Goal: Communication & Community: Participate in discussion

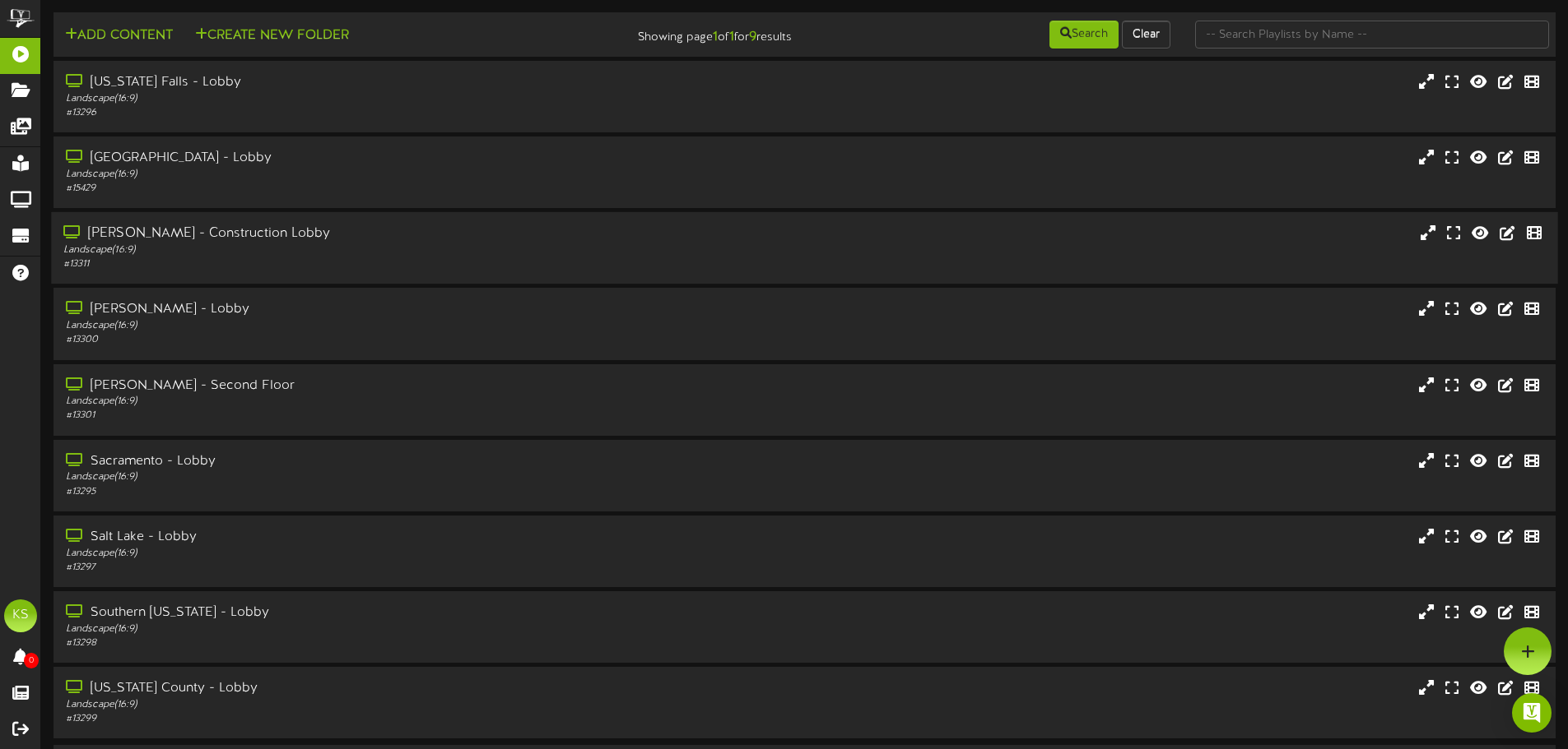
click at [270, 248] on div "Landscape ( 16:9 )" at bounding box center [364, 250] width 603 height 14
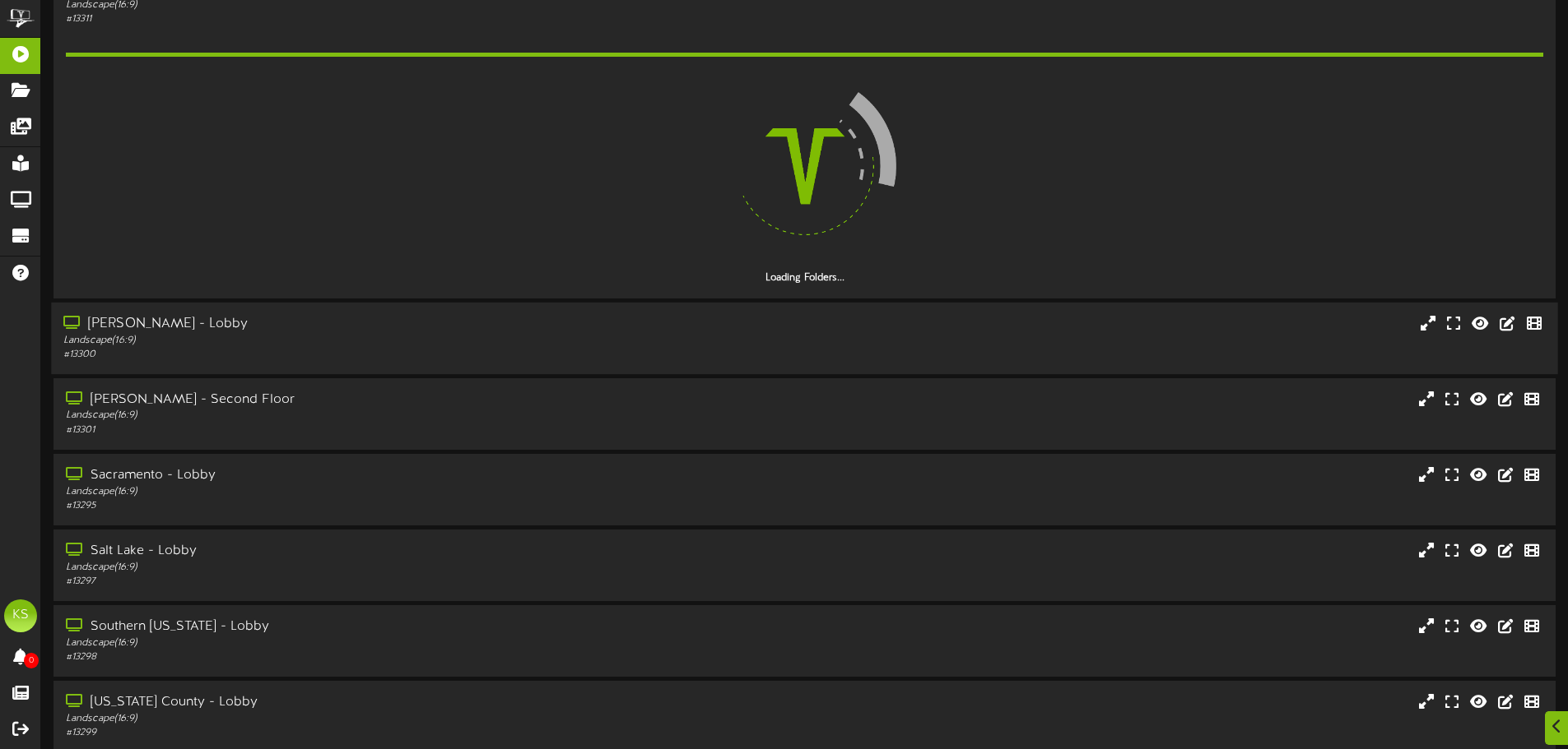
scroll to position [247, 0]
click at [253, 334] on div "Landscape ( 16:9 )" at bounding box center [364, 338] width 603 height 14
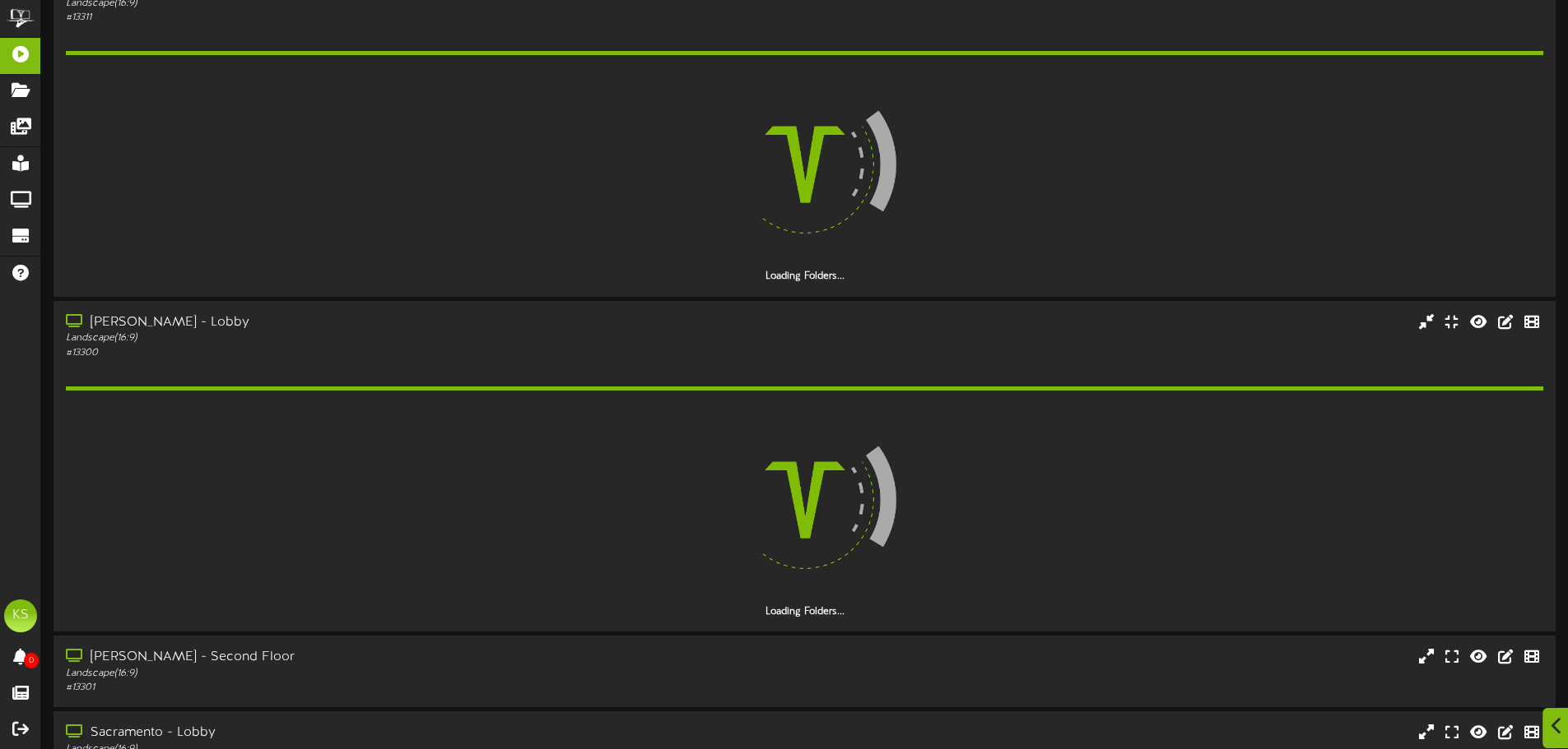
click at [1554, 718] on icon at bounding box center [1557, 727] width 11 height 18
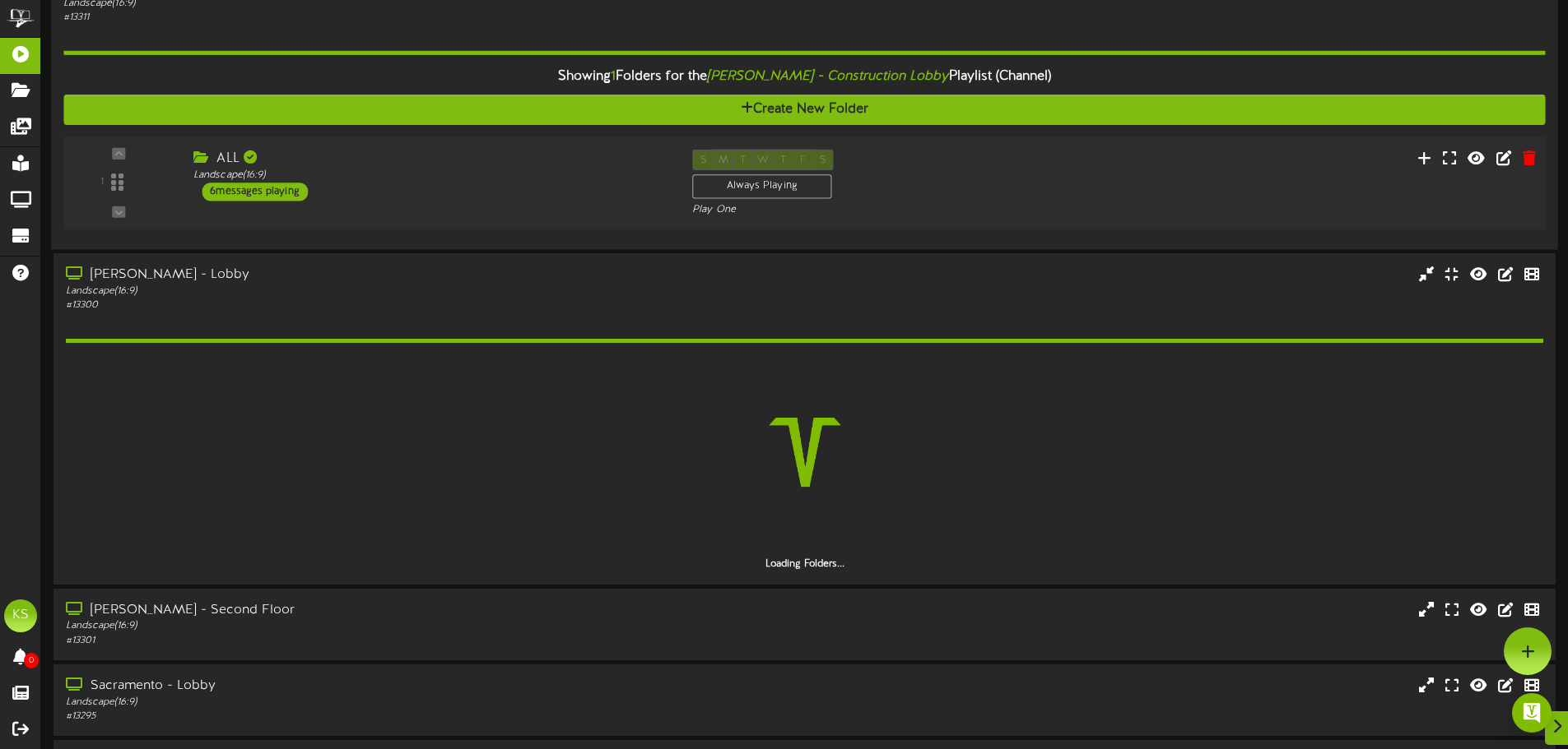
click at [511, 215] on div "1 ALL (" at bounding box center [803, 183] width 1496 height 68
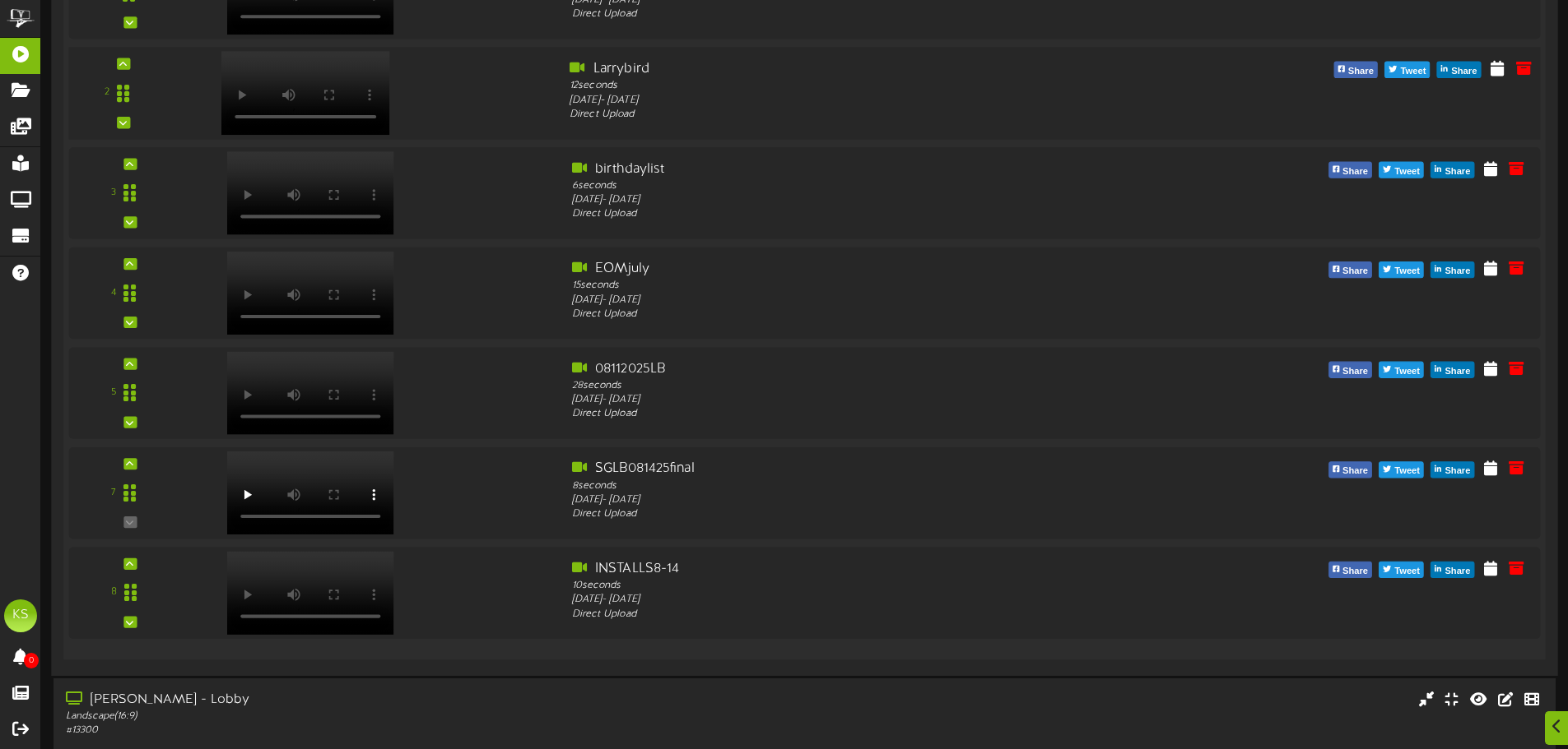
scroll to position [657, 0]
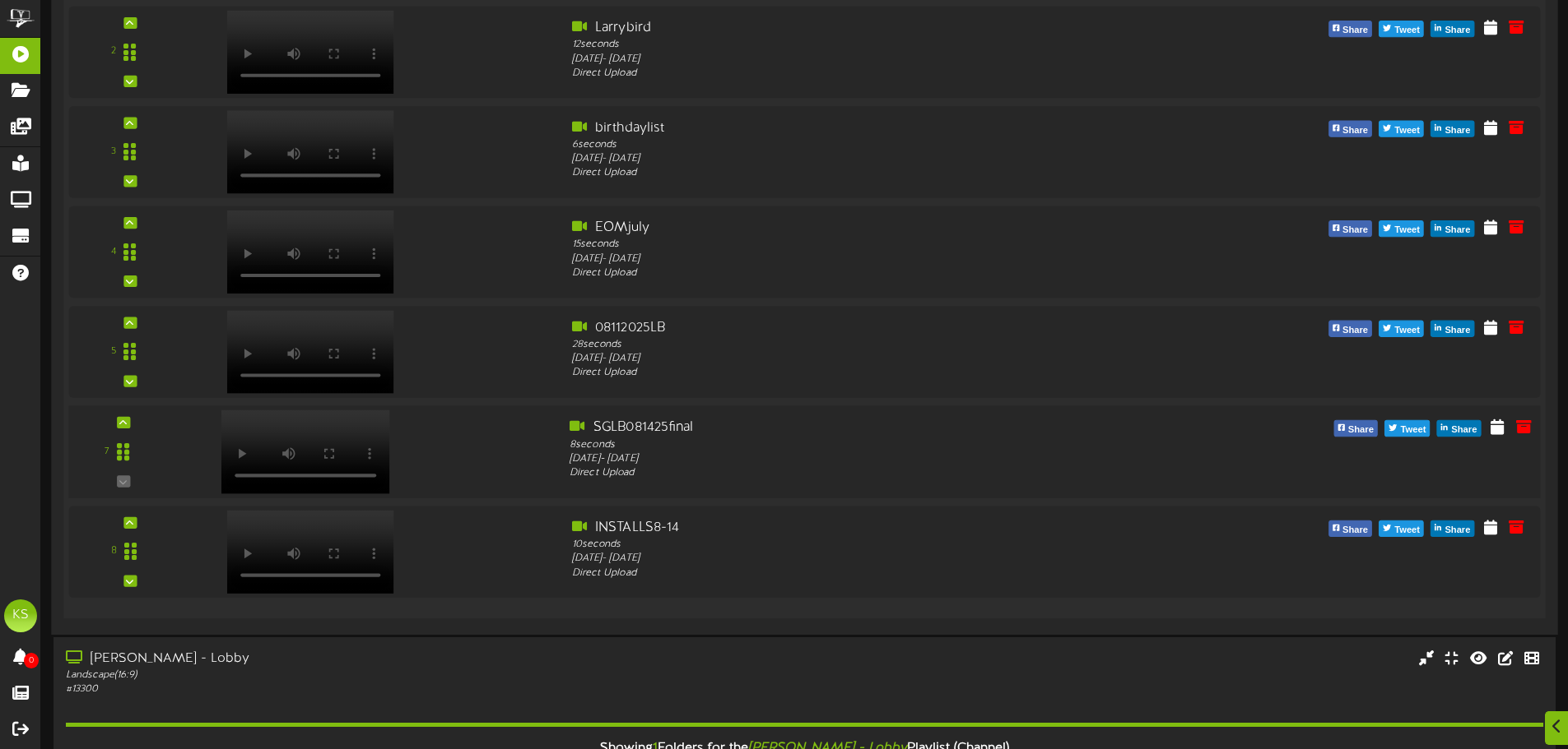
click at [325, 421] on video at bounding box center [305, 452] width 168 height 84
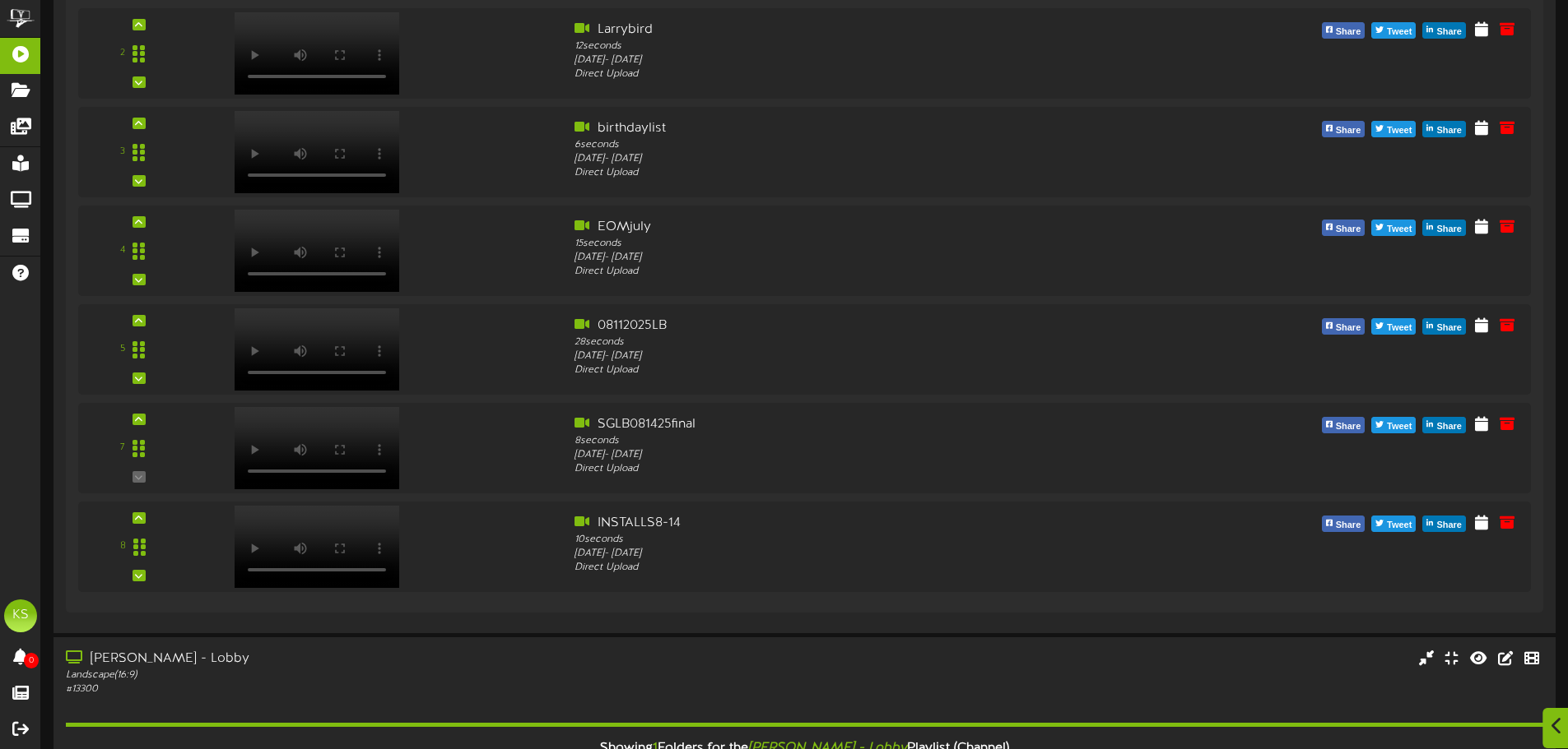
click at [1548, 718] on div at bounding box center [1556, 729] width 28 height 41
click at [1536, 693] on body "ChannelValet Playlists Folders Messages My Library Groups Devices Help KS [PERS…" at bounding box center [784, 751] width 1568 height 2816
click at [1543, 707] on div "Open Intercom Messenger" at bounding box center [1531, 713] width 43 height 43
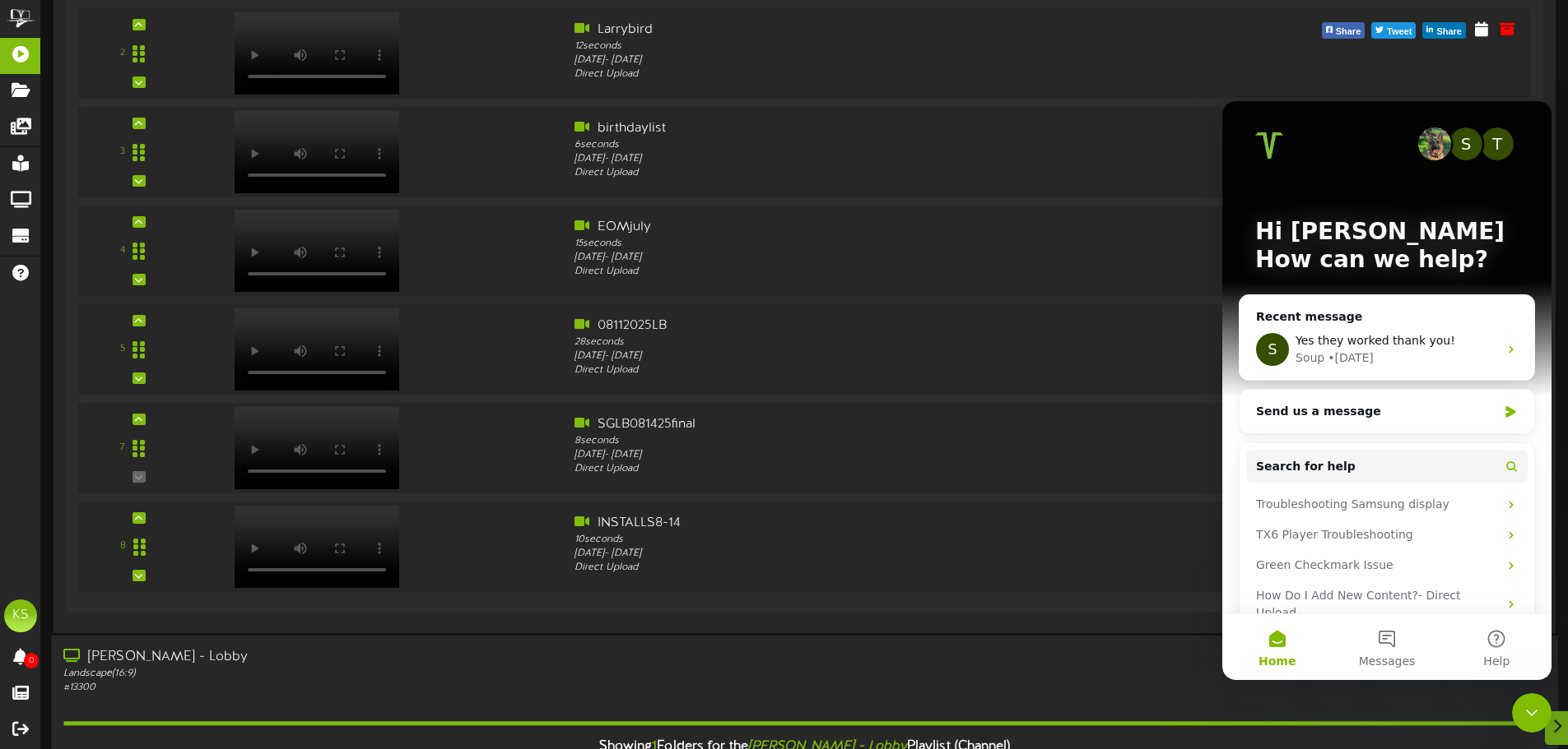
scroll to position [0, 0]
click at [1327, 353] on div "• [DATE]" at bounding box center [1351, 358] width 46 height 18
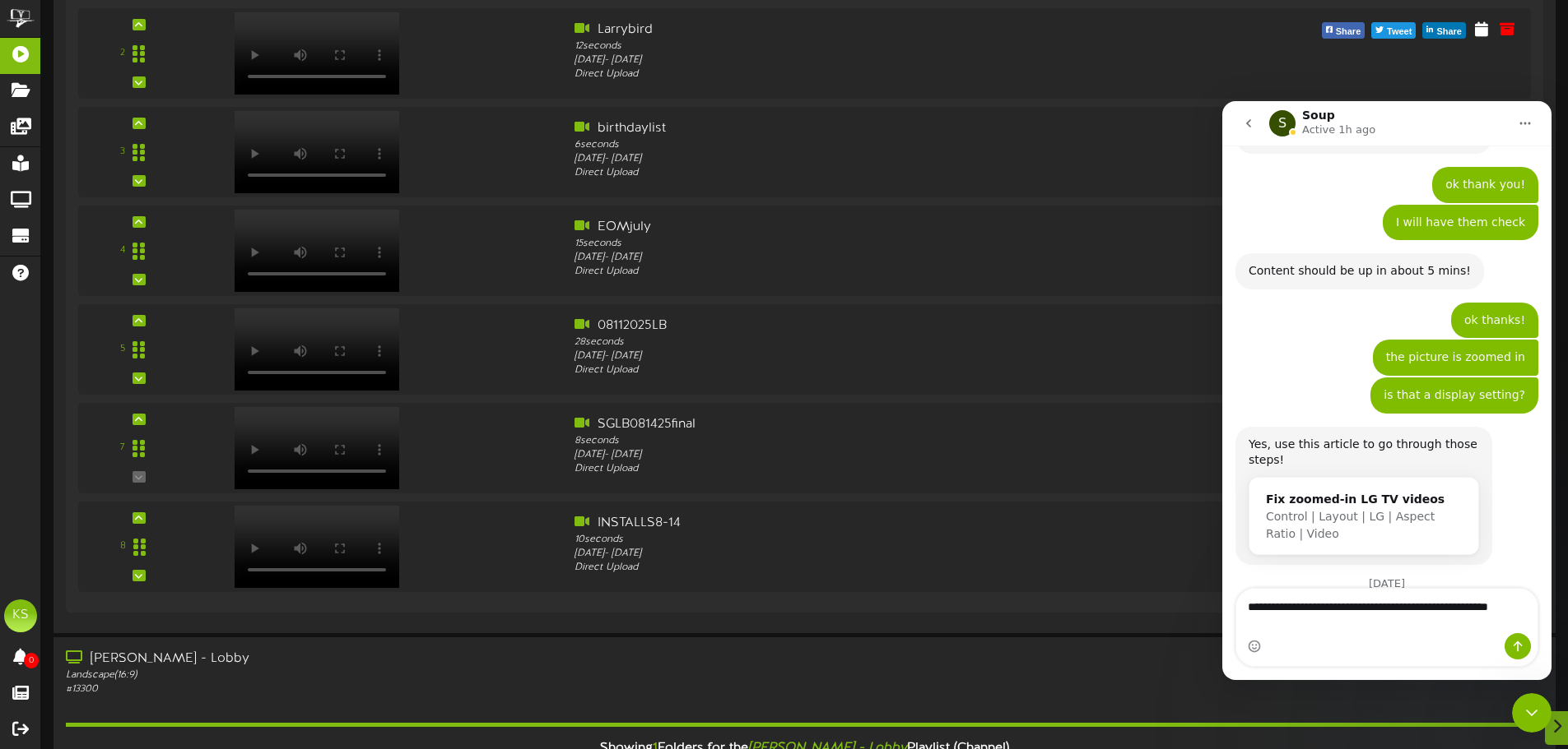
scroll to position [1501, 0]
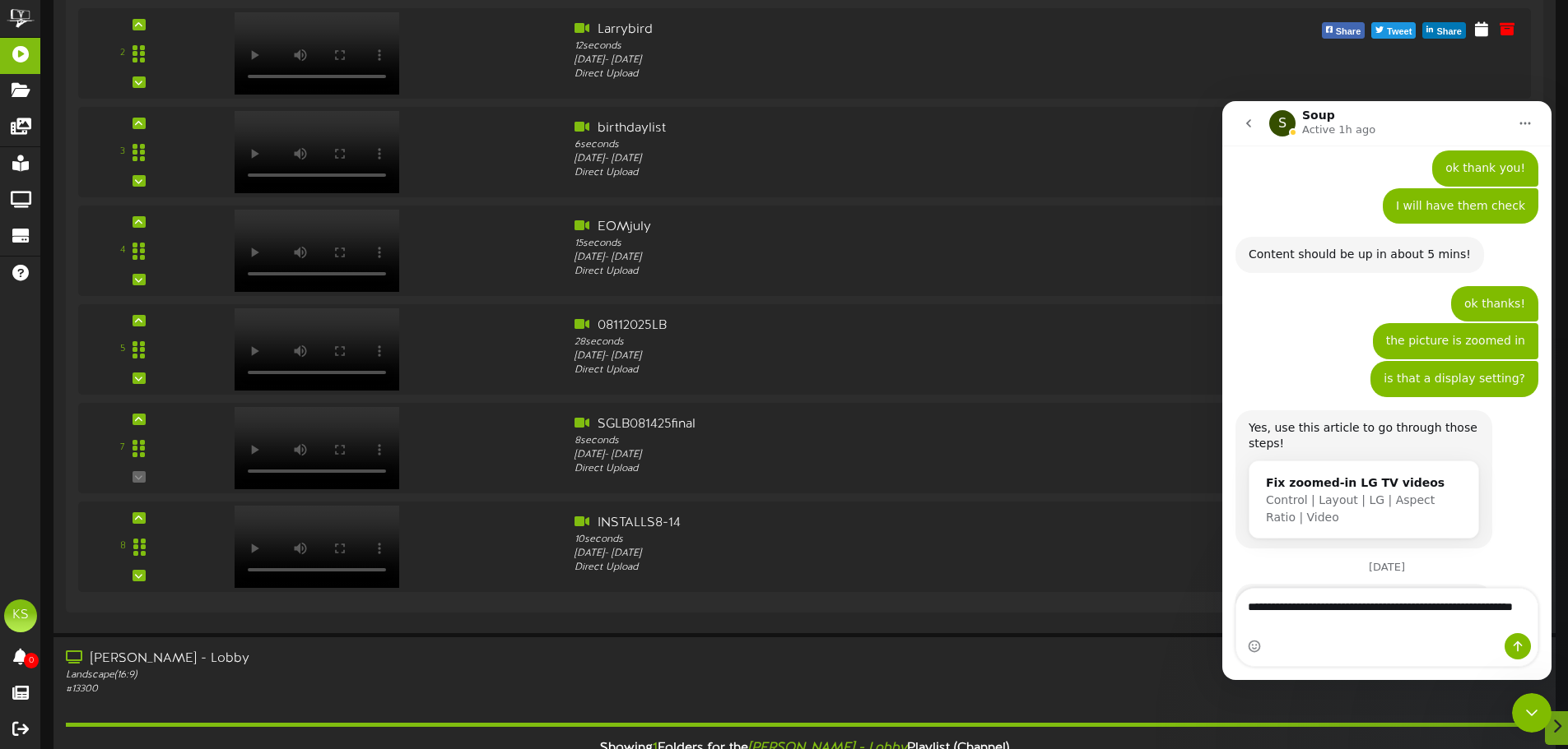
type textarea "**********"
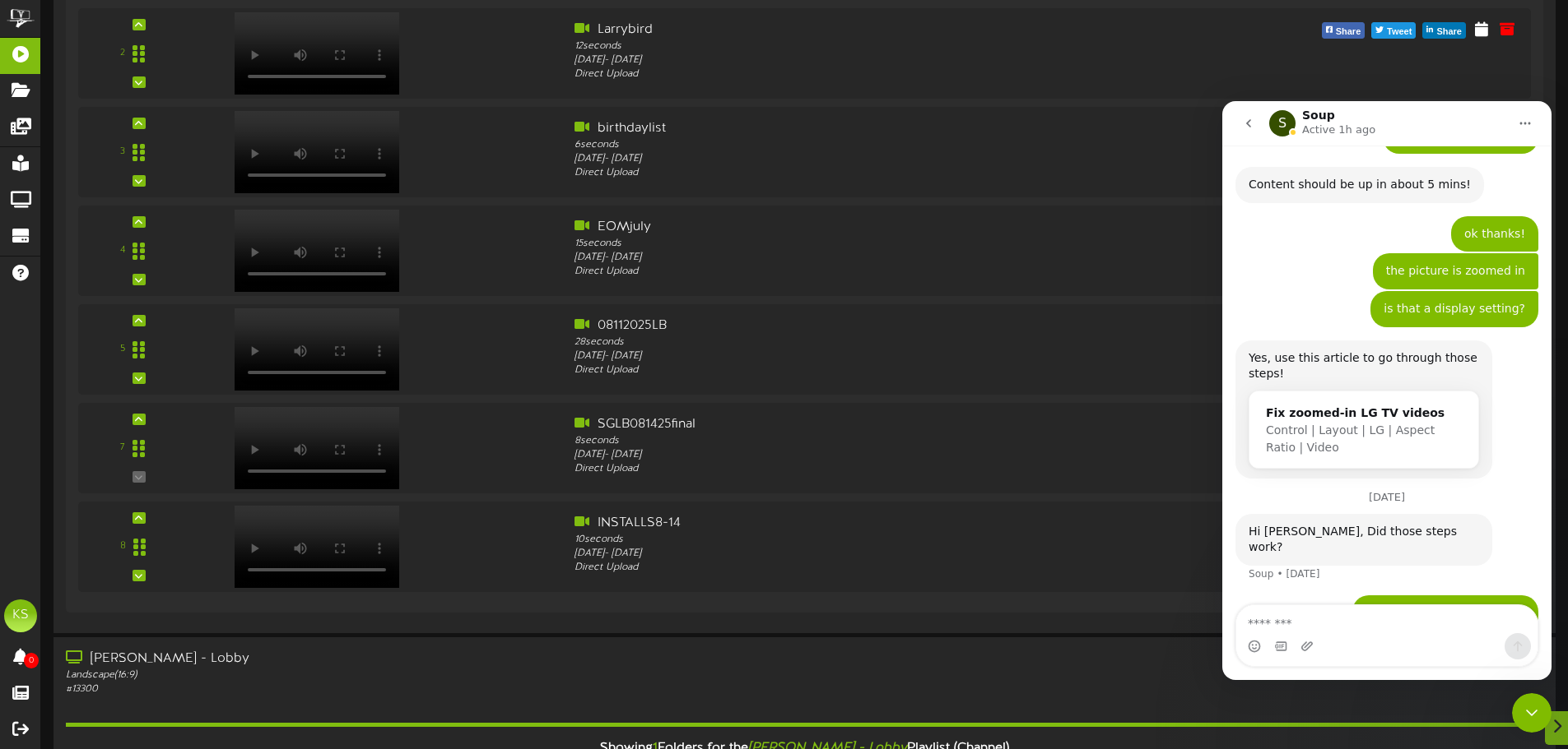
scroll to position [1572, 0]
click at [1337, 629] on textarea "Message…" at bounding box center [1387, 620] width 302 height 28
type textarea "*"
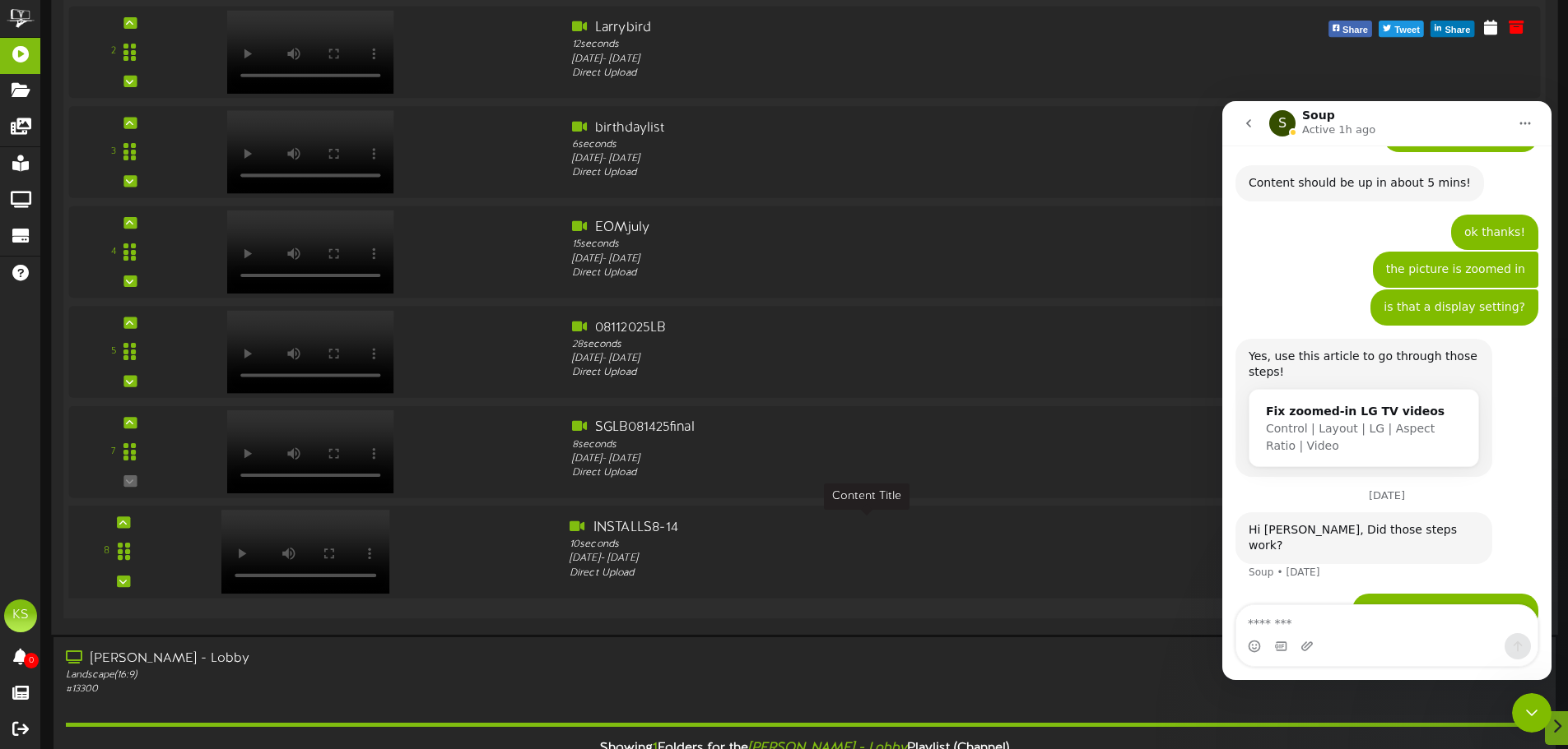
click at [842, 526] on div "INSTALLS8-14" at bounding box center [867, 527] width 594 height 18
click at [448, 458] on div at bounding box center [370, 448] width 371 height 59
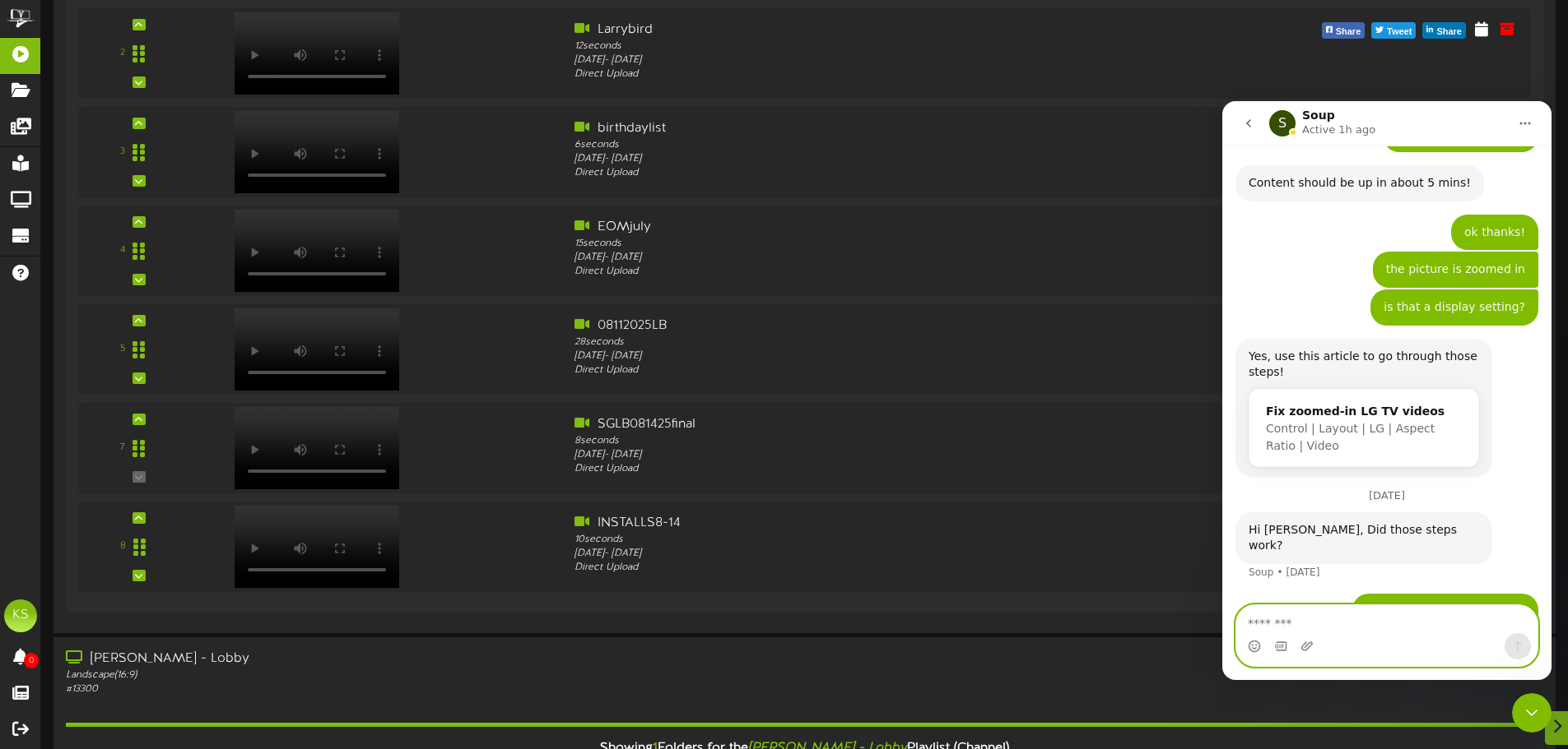
click at [1395, 630] on textarea "Message…" at bounding box center [1387, 620] width 302 height 28
click at [1402, 618] on textarea "Message…" at bounding box center [1387, 620] width 302 height 28
click at [1249, 126] on icon "go back" at bounding box center [1248, 123] width 5 height 8
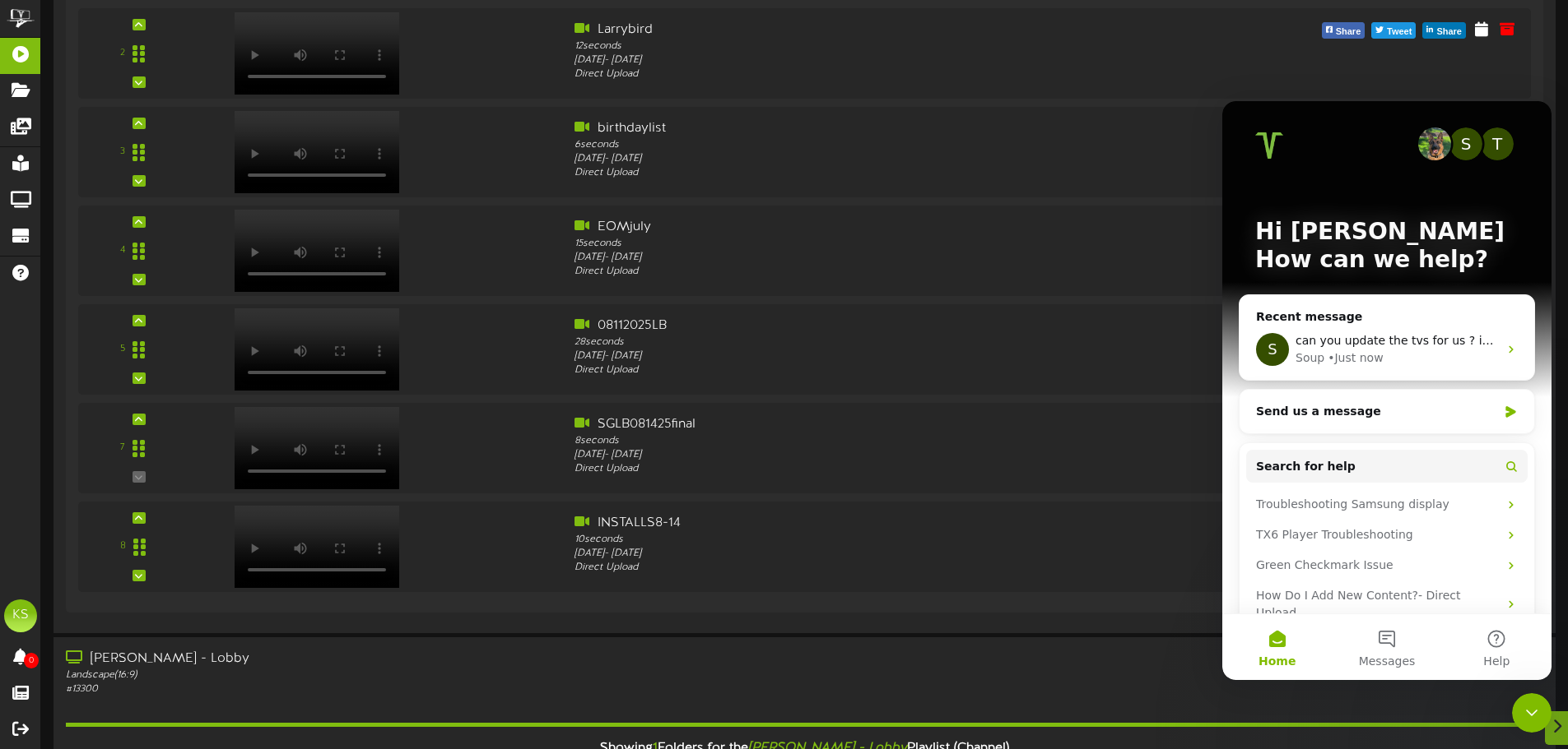
scroll to position [0, 0]
click at [1372, 362] on div "• 11m ago" at bounding box center [1356, 358] width 57 height 18
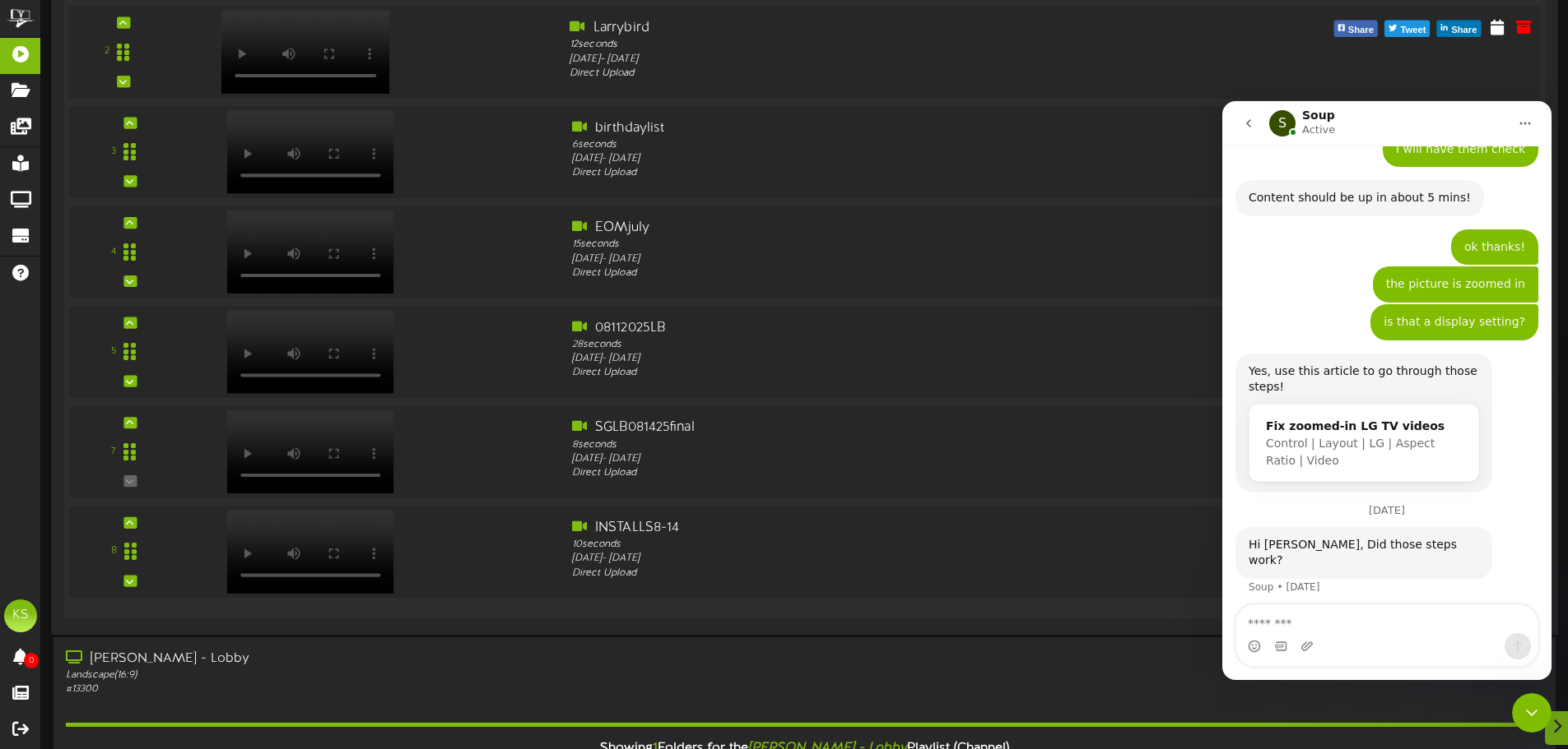
scroll to position [1572, 0]
